Goal: Find specific page/section: Find specific page/section

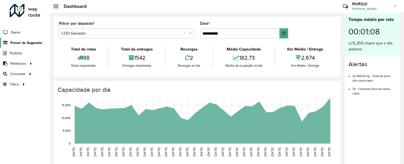
click at [22, 44] on span "Painel de Sugestão" at bounding box center [26, 42] width 32 height 5
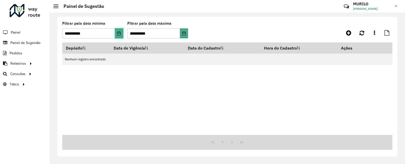
click at [117, 32] on button "Choose Date" at bounding box center [119, 33] width 8 height 10
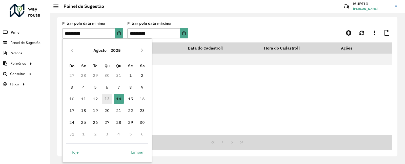
click at [106, 99] on span "13" at bounding box center [107, 99] width 10 height 10
type input "**********"
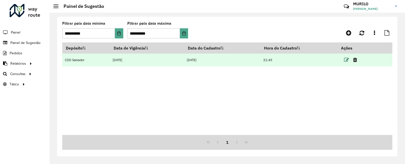
click at [348, 60] on icon at bounding box center [346, 60] width 5 height 5
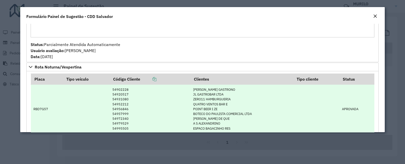
scroll to position [739, 0]
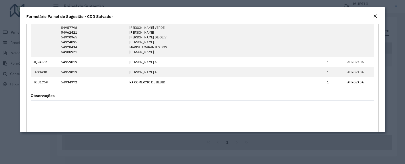
click at [374, 13] on div "Close" at bounding box center [375, 16] width 4 height 6
